Goal: Navigation & Orientation: Find specific page/section

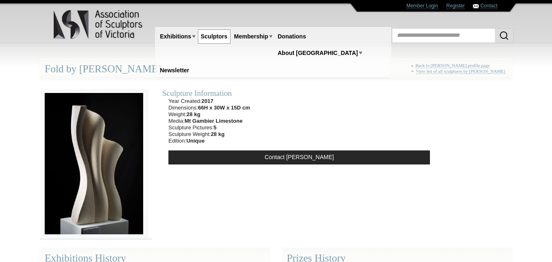
click at [218, 37] on link "Sculptors" at bounding box center [214, 36] width 34 height 15
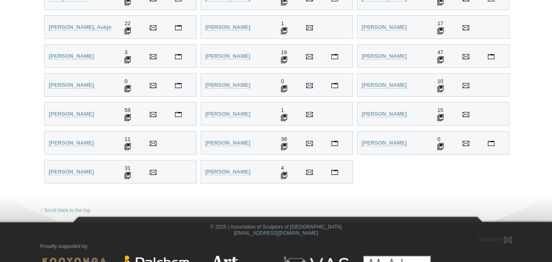
scroll to position [2169, 0]
